Goal: Transaction & Acquisition: Purchase product/service

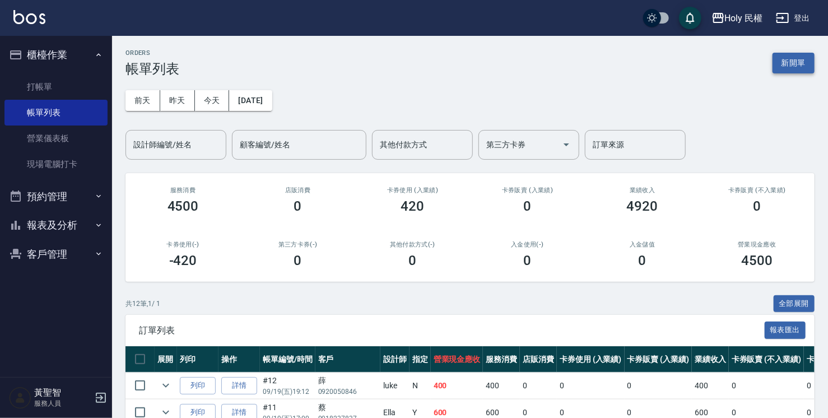
click at [798, 58] on button "新開單" at bounding box center [794, 63] width 42 height 21
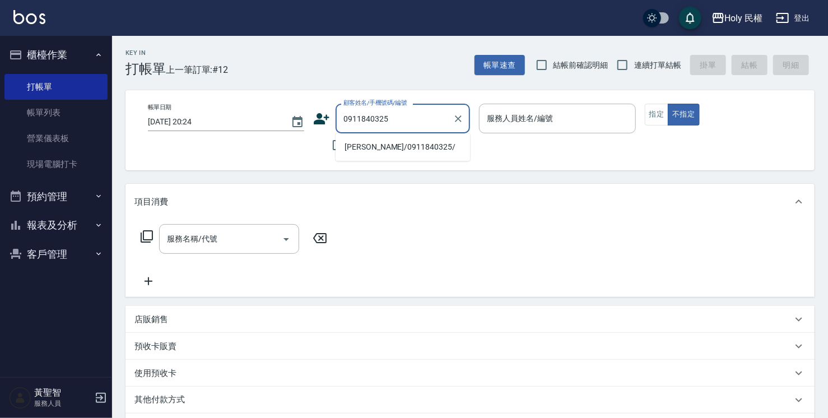
click at [415, 145] on li "[PERSON_NAME]/0911840325/" at bounding box center [403, 147] width 135 height 18
type input "[PERSON_NAME]/0911840325/"
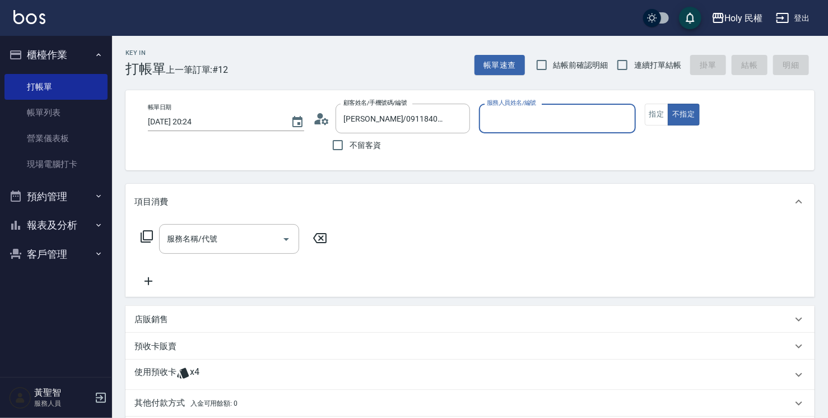
click at [328, 381] on div "使用預收卡 x4" at bounding box center [464, 375] width 658 height 17
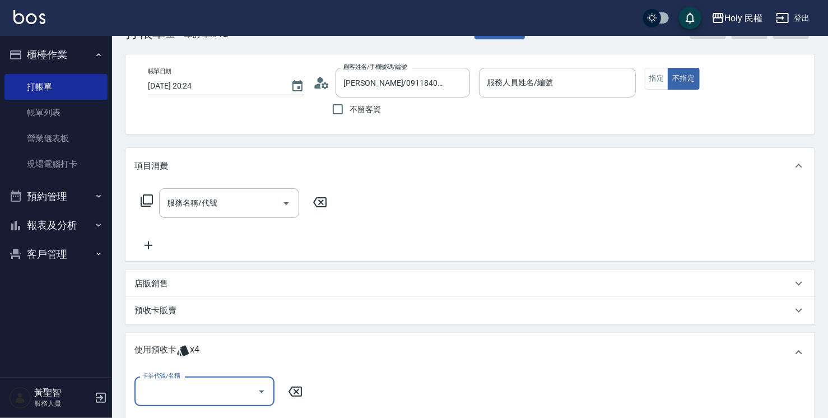
scroll to position [56, 0]
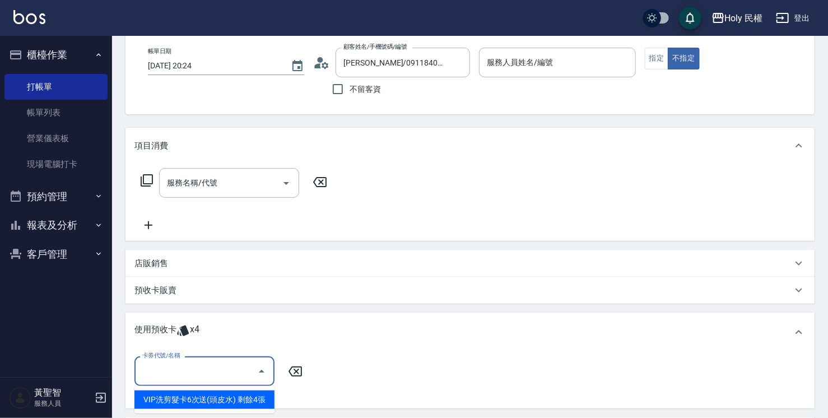
click at [206, 362] on input "卡券代號/名稱" at bounding box center [196, 372] width 113 height 20
click at [229, 399] on div "VIP洗剪髮卡6次送(頭皮水) 剩餘4張" at bounding box center [205, 400] width 140 height 18
type input "VIP洗剪髮卡6次送(頭皮水)"
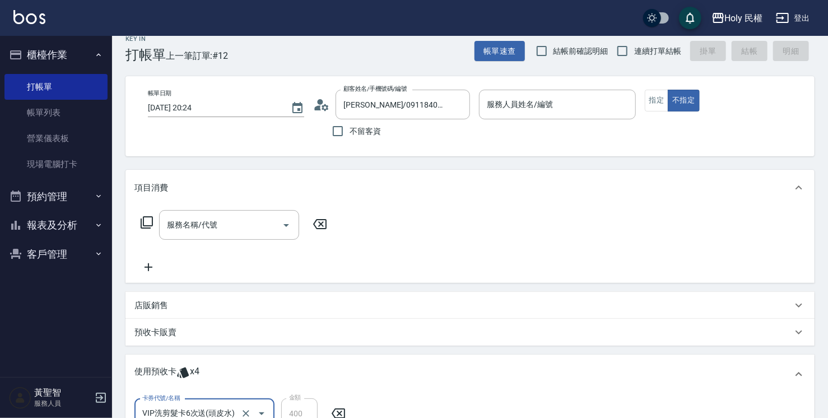
scroll to position [0, 0]
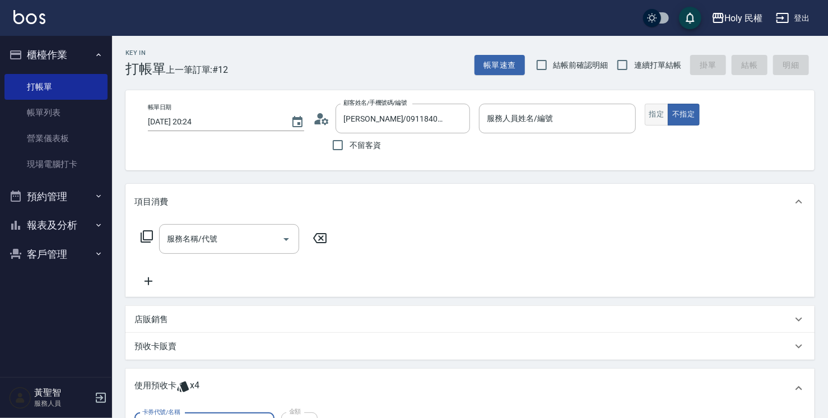
click at [654, 118] on button "指定" at bounding box center [657, 115] width 24 height 22
click at [592, 131] on div "服務人員姓名/編號" at bounding box center [557, 119] width 156 height 30
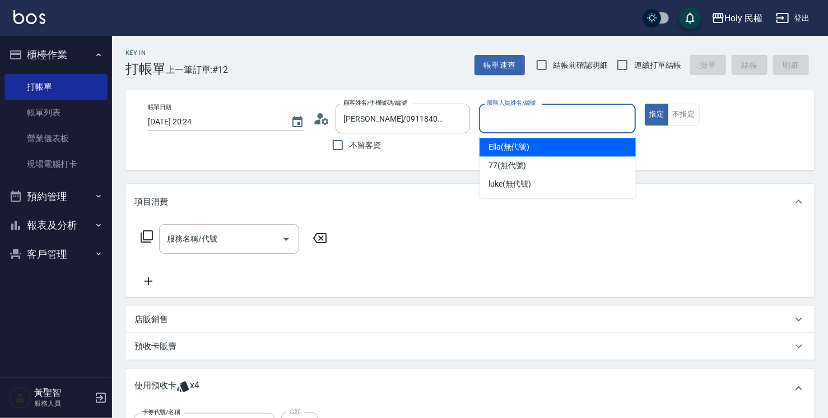
click at [565, 147] on div "Ella (無代號)" at bounding box center [558, 147] width 156 height 18
type input "Ella(無代號)"
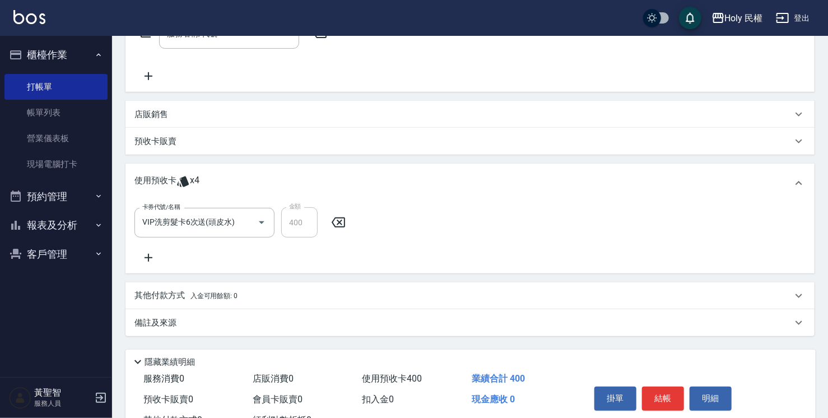
scroll to position [248, 0]
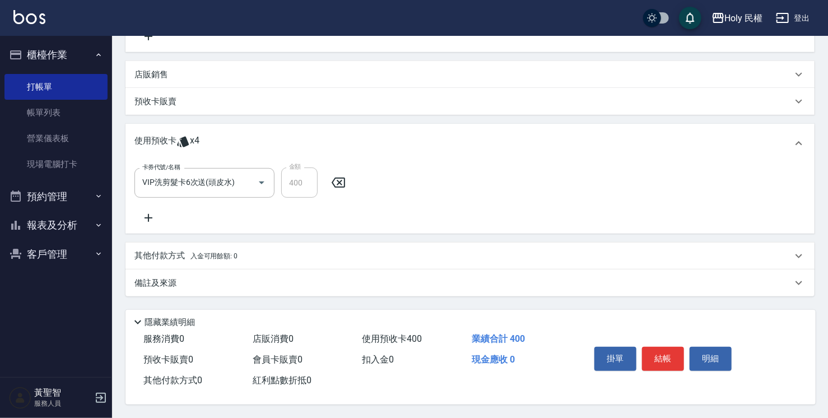
click at [444, 283] on div "備註及來源" at bounding box center [464, 283] width 658 height 12
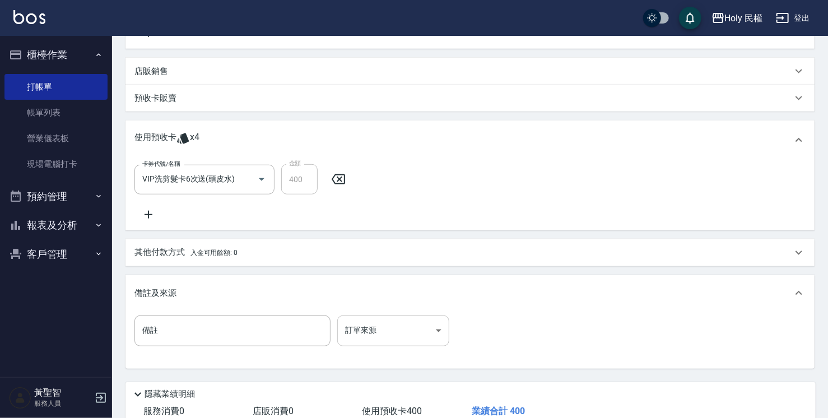
click at [386, 330] on body "Holy 民權 登出 櫃檯作業 打帳單 帳單列表 營業儀表板 現場電腦打卡 預約管理 預約管理 單日預約紀錄 單週預約紀錄 報表及分析 報表目錄 店家日報表 …" at bounding box center [414, 121] width 828 height 739
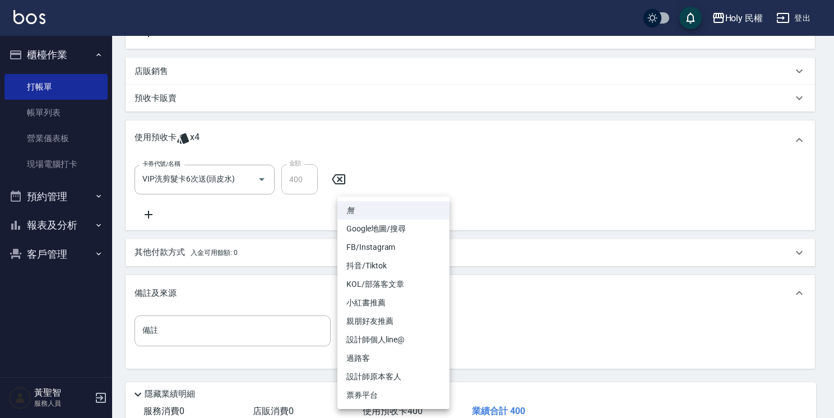
click at [399, 380] on li "設計師原本客人" at bounding box center [393, 377] width 112 height 18
type input "設計師原本客人"
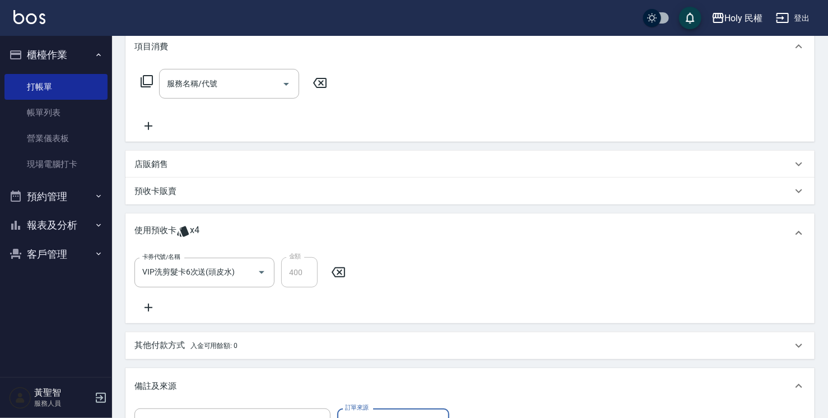
scroll to position [0, 0]
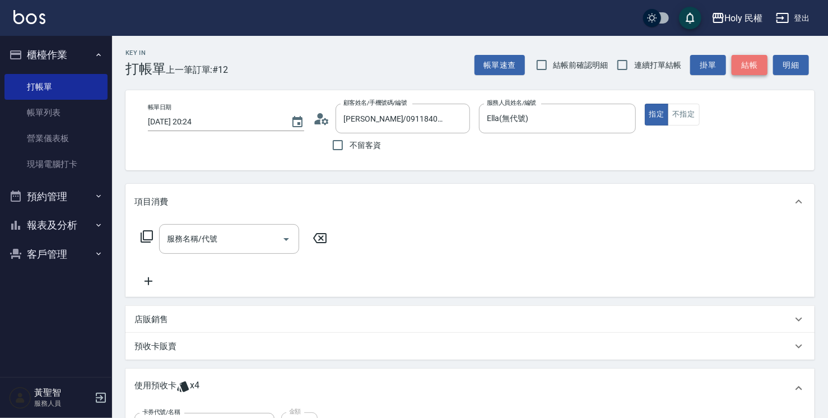
click at [753, 66] on button "結帳" at bounding box center [750, 65] width 36 height 21
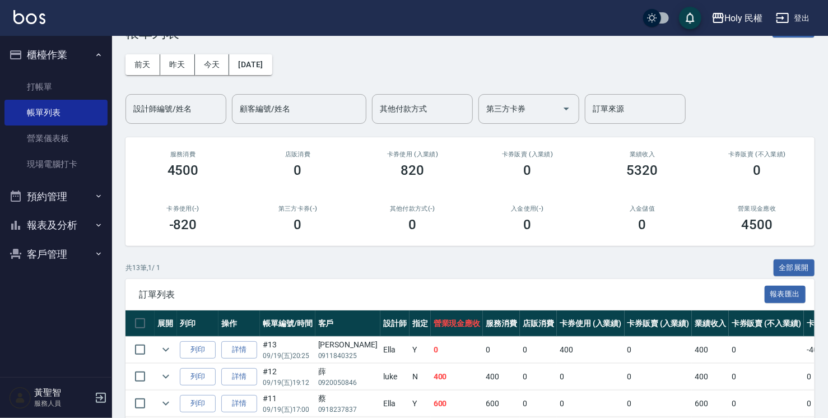
scroll to position [112, 0]
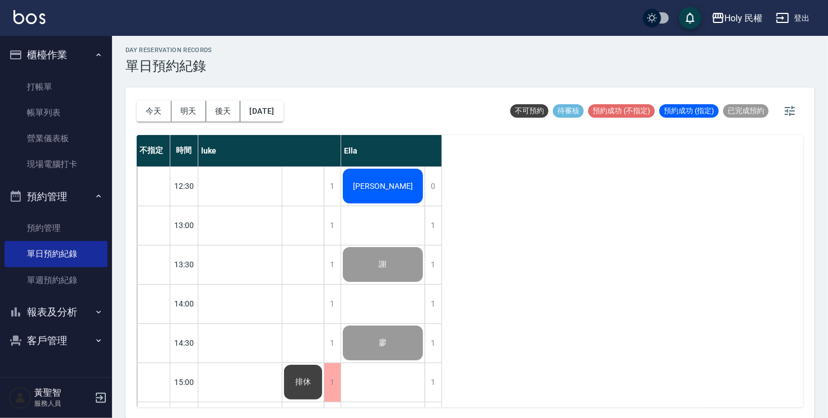
scroll to position [395, 0]
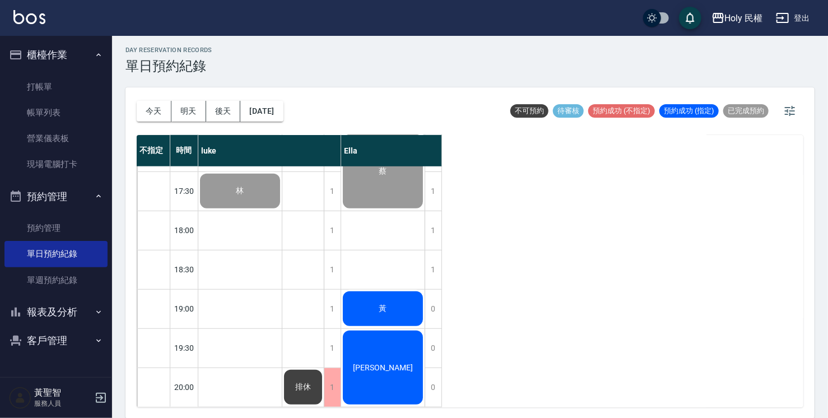
click at [370, 331] on div "[PERSON_NAME]" at bounding box center [383, 367] width 84 height 77
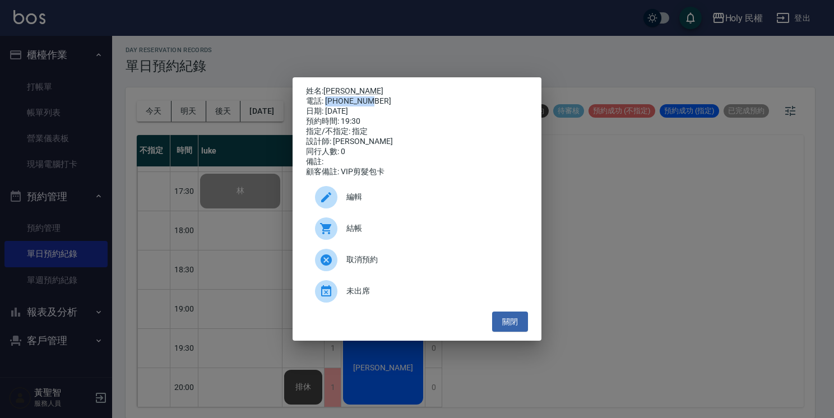
drag, startPoint x: 326, startPoint y: 99, endPoint x: 369, endPoint y: 94, distance: 44.1
click at [369, 96] on div "電話: 0911840325" at bounding box center [417, 101] width 222 height 10
copy div "0911840325"
click at [513, 330] on button "關閉" at bounding box center [510, 322] width 36 height 21
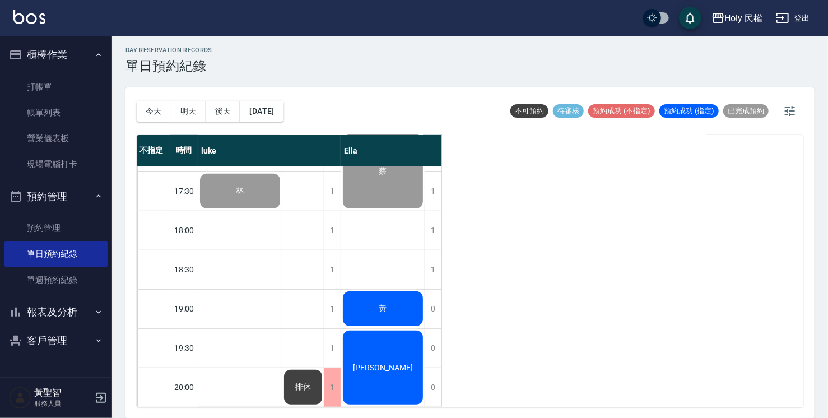
click at [408, 300] on div "黃" at bounding box center [383, 309] width 84 height 38
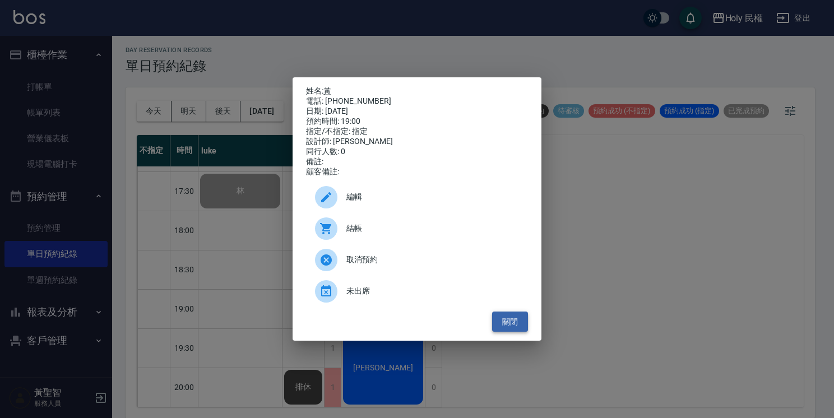
click at [507, 324] on button "關閉" at bounding box center [510, 322] width 36 height 21
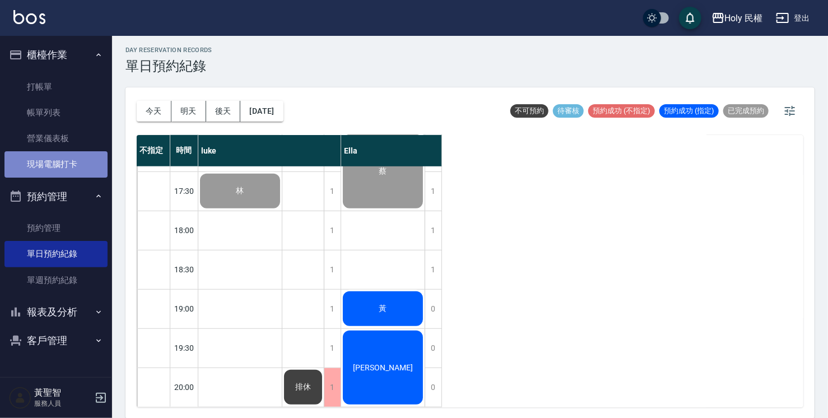
click at [59, 171] on link "現場電腦打卡" at bounding box center [55, 164] width 103 height 26
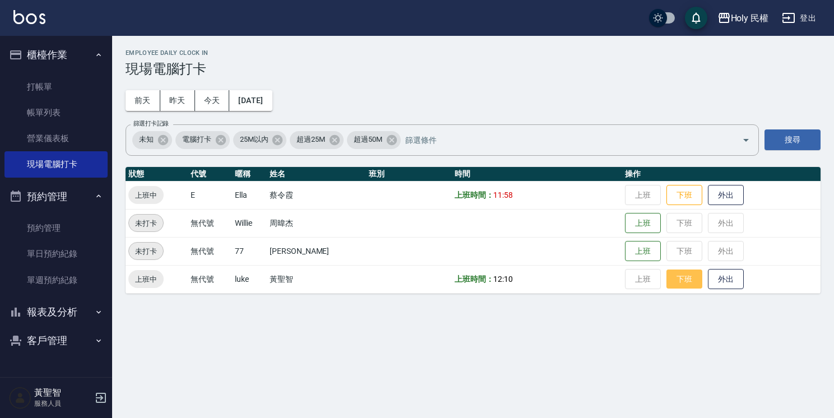
click at [681, 279] on button "下班" at bounding box center [684, 280] width 36 height 20
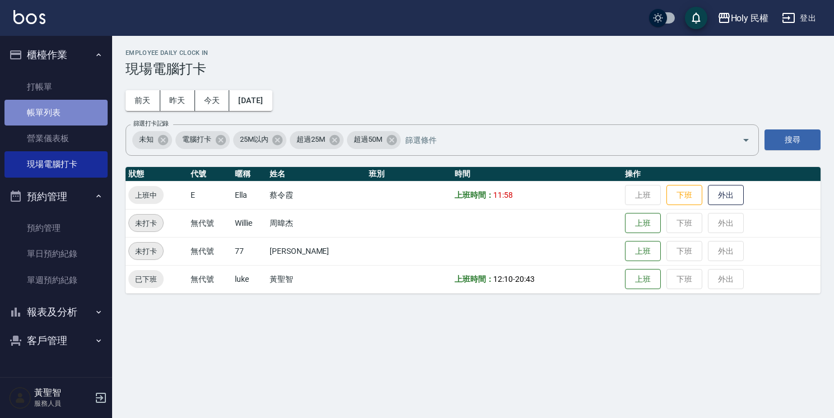
click at [76, 111] on link "帳單列表" at bounding box center [55, 113] width 103 height 26
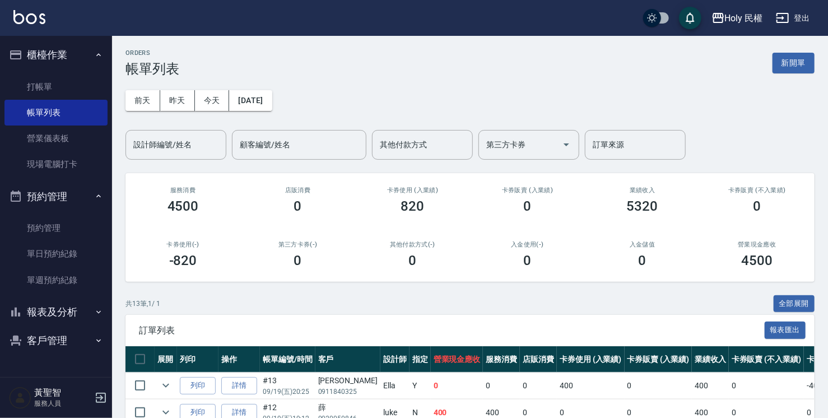
click at [121, 156] on div "ORDERS 帳單列表 新開單 前天 昨天 今天 2025/09/19 設計師編號/姓名 設計師編號/姓名 顧客編號/姓名 顧客編號/姓名 其他付款方式 其他…" at bounding box center [470, 401] width 716 height 730
click at [50, 255] on link "單日預約紀錄" at bounding box center [55, 254] width 103 height 26
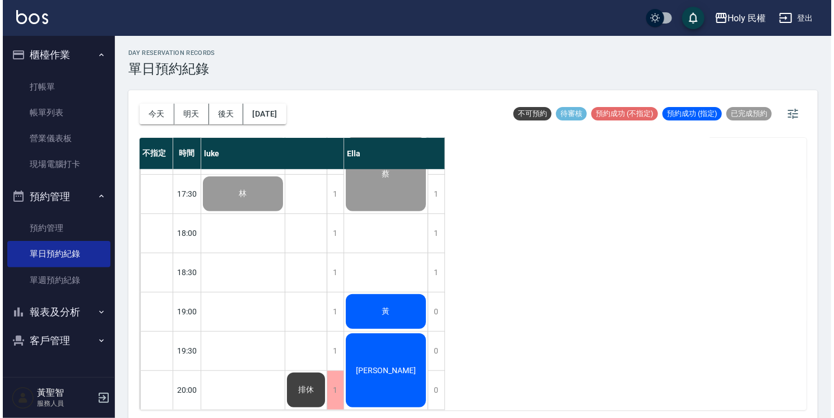
scroll to position [395, 0]
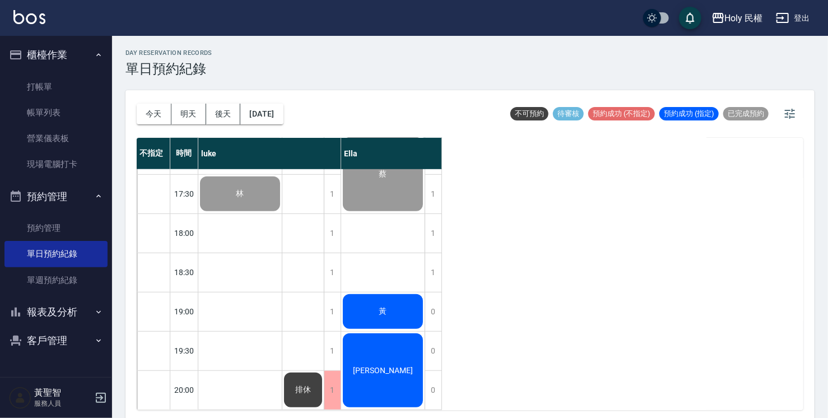
click at [378, 294] on div "黃" at bounding box center [383, 312] width 84 height 38
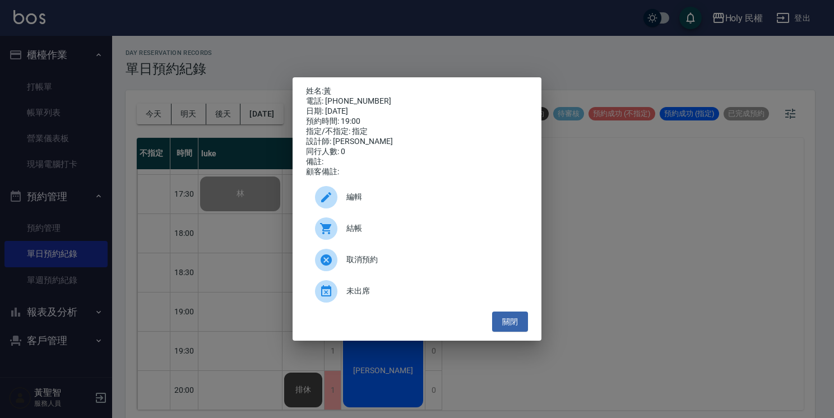
click at [342, 233] on div at bounding box center [330, 228] width 31 height 22
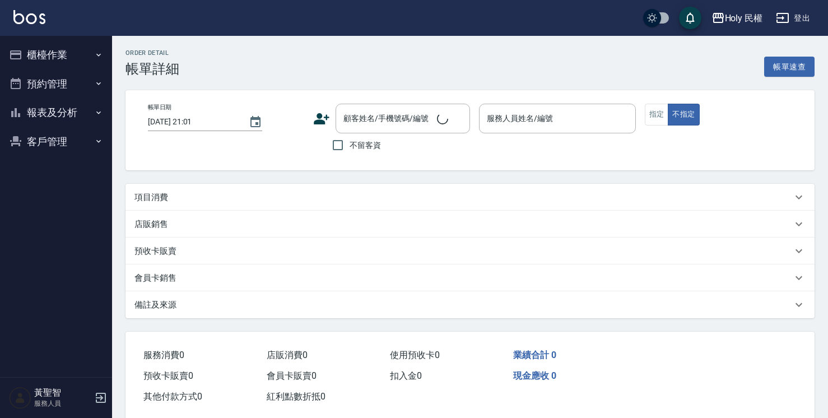
type input "[DATE] 19:00"
type input "Ella(無代號)"
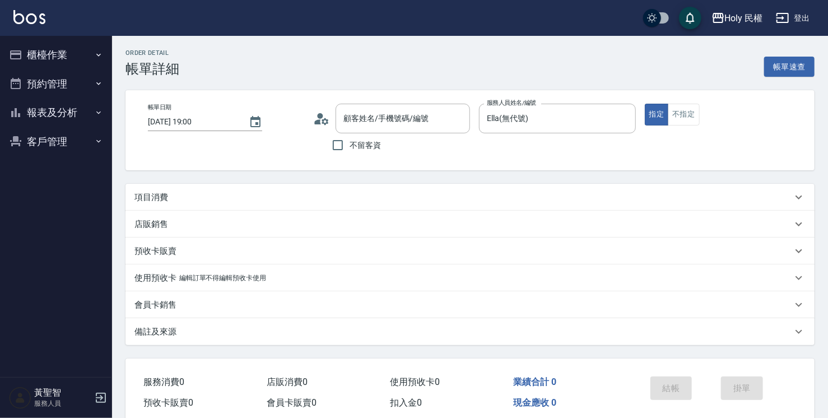
type input "黃/0988699996/"
click at [272, 200] on div "項目消費" at bounding box center [464, 198] width 658 height 12
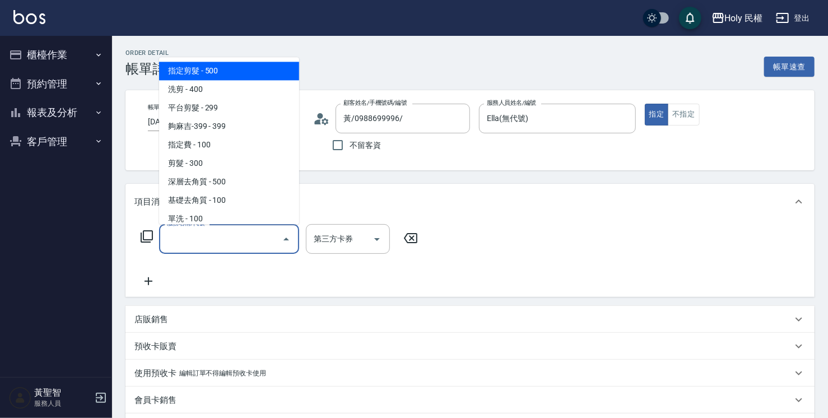
click at [215, 234] on input "服務名稱/代號" at bounding box center [220, 239] width 113 height 20
click at [254, 72] on span "指定剪髮 - 500" at bounding box center [229, 71] width 140 height 18
type input "指定剪髮(1)"
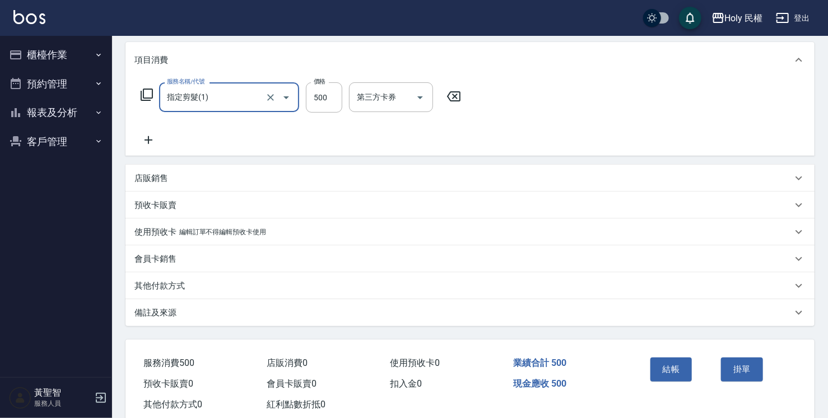
scroll to position [169, 0]
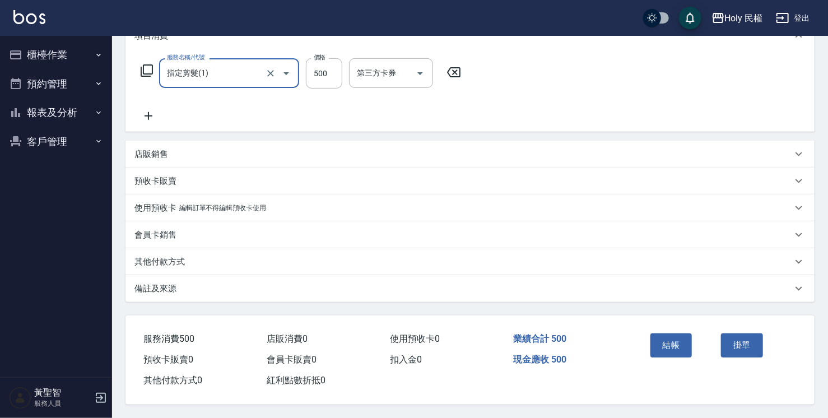
click at [447, 285] on div "備註及來源" at bounding box center [464, 289] width 658 height 12
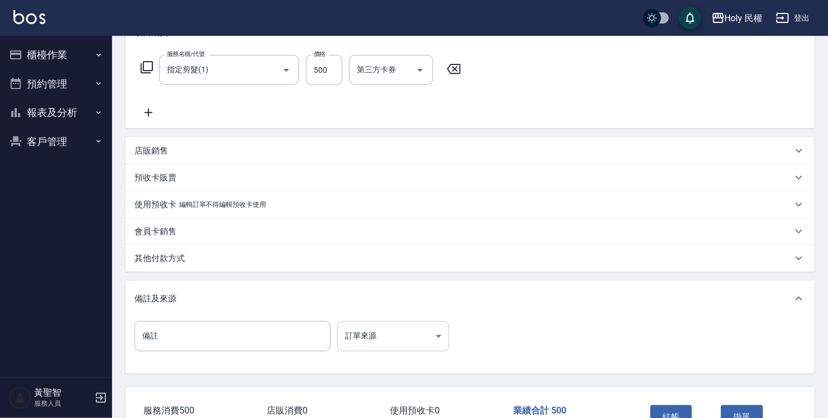
click at [398, 331] on body "Holy 民權 登出 櫃檯作業 打帳單 帳單列表 營業儀表板 現場電腦打卡 預約管理 預約管理 單日預約紀錄 單週預約紀錄 報表及分析 報表目錄 店家日報表 …" at bounding box center [414, 160] width 828 height 659
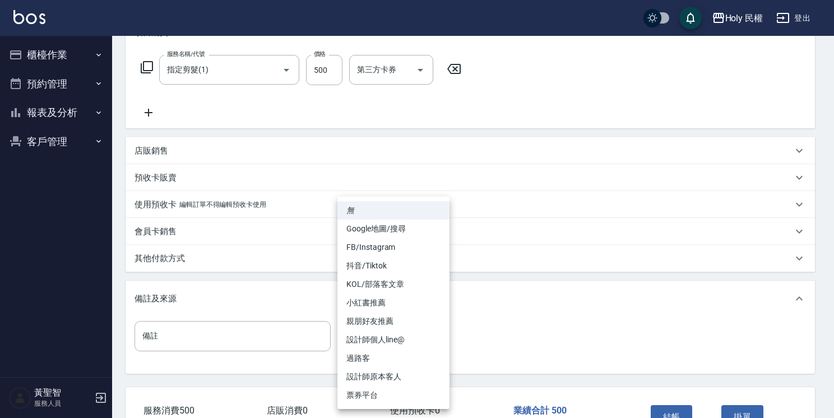
click at [400, 371] on li "設計師原本客人" at bounding box center [393, 377] width 112 height 18
type input "設計師原本客人"
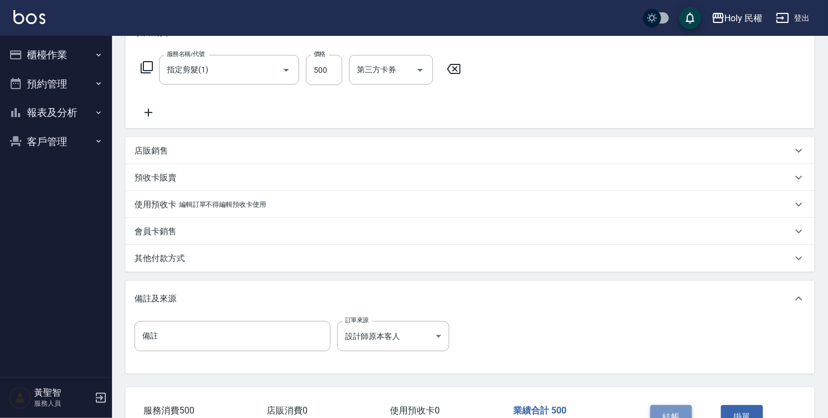
click at [677, 406] on button "結帳" at bounding box center [672, 417] width 42 height 24
